Goal: Find specific page/section: Find specific page/section

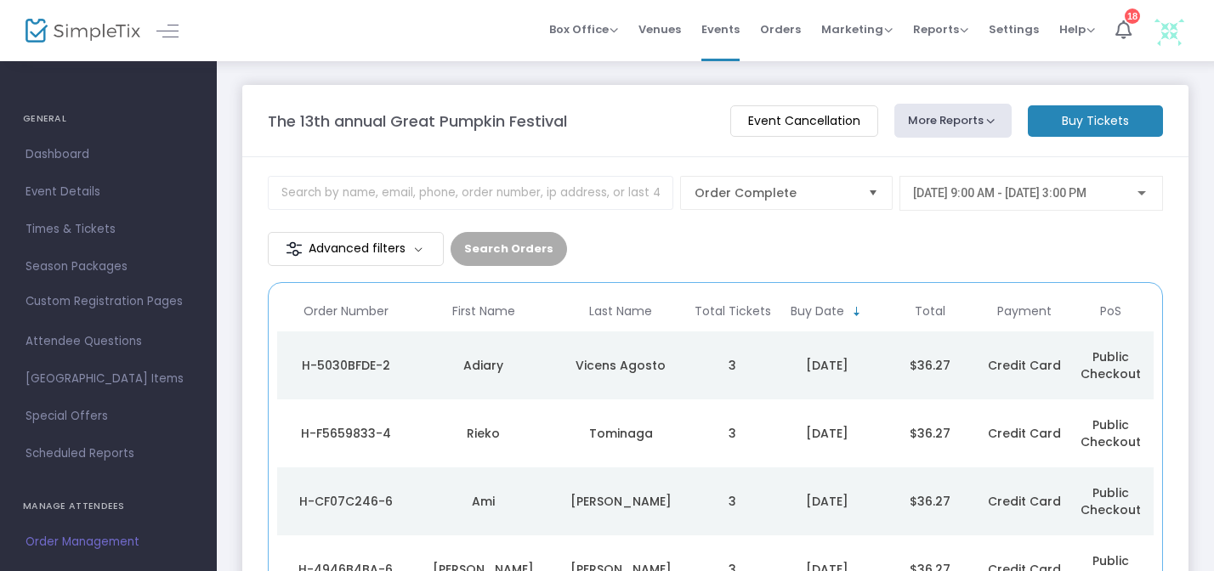
click at [108, 536] on span "Order Management" at bounding box center [109, 542] width 166 height 22
click at [716, 35] on span "Events" at bounding box center [721, 29] width 38 height 43
